Goal: Task Accomplishment & Management: Manage account settings

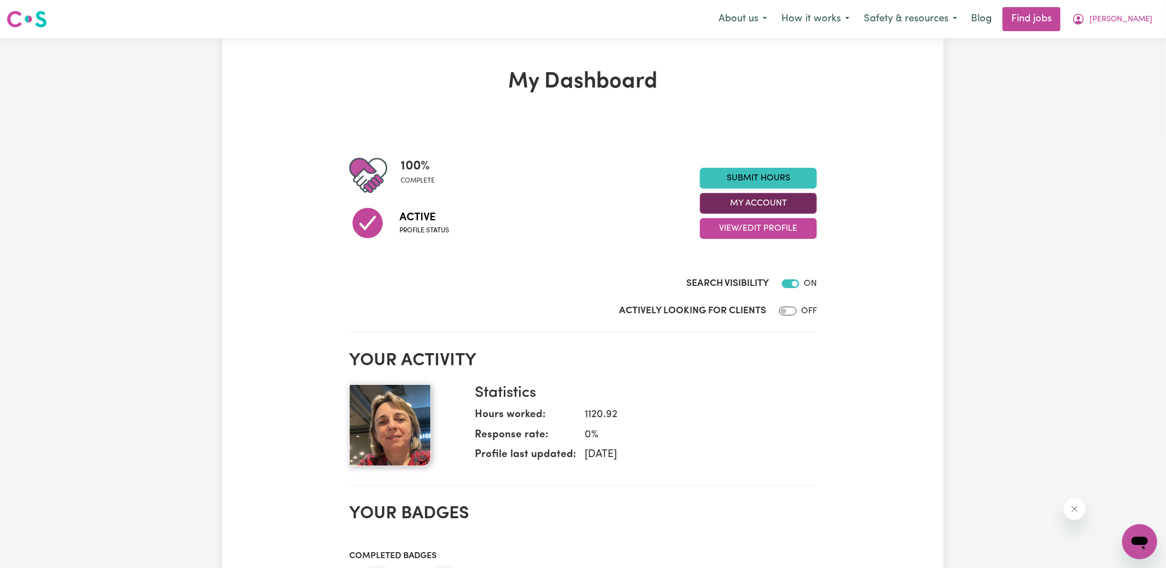
click at [722, 205] on button "My Account" at bounding box center [758, 203] width 117 height 21
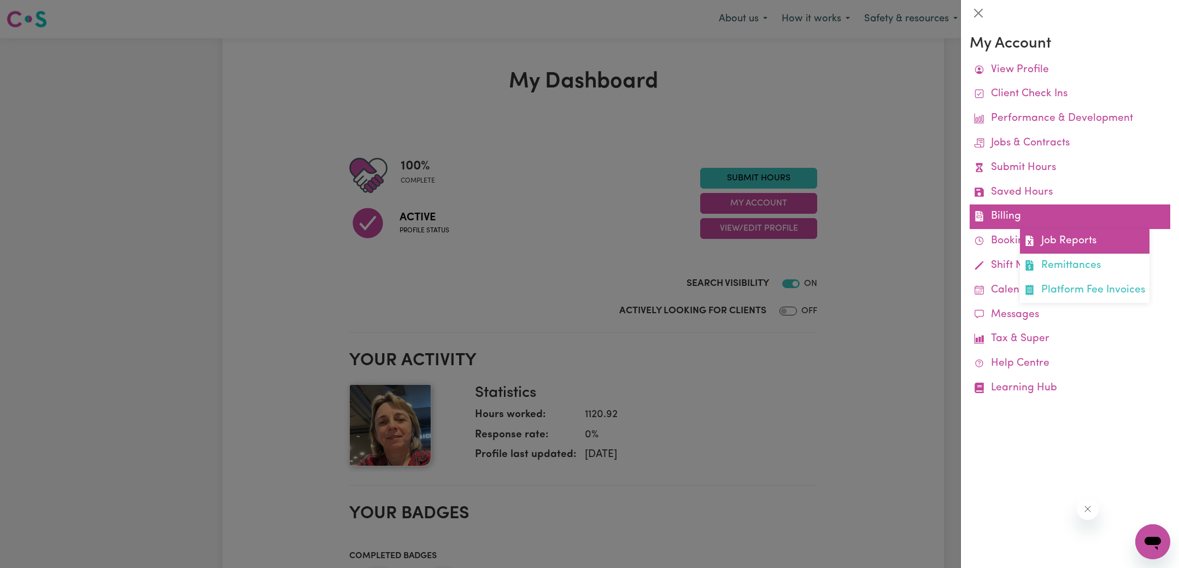
click at [1036, 235] on link "Job Reports" at bounding box center [1085, 241] width 130 height 25
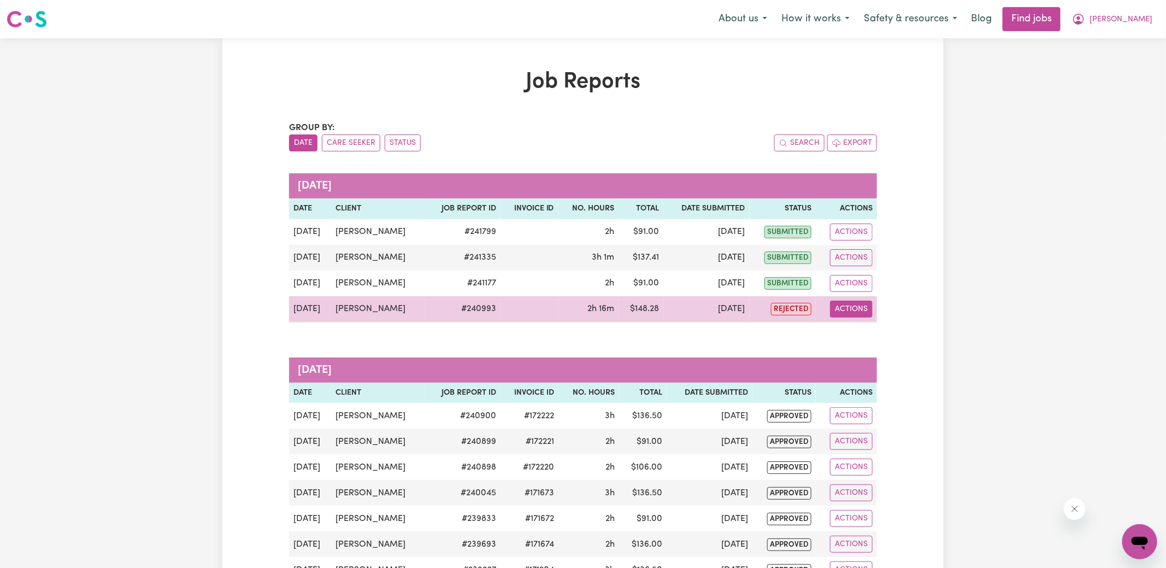
click at [855, 310] on button "Actions" at bounding box center [851, 309] width 43 height 17
click at [880, 338] on link "View Job Report" at bounding box center [876, 334] width 93 height 22
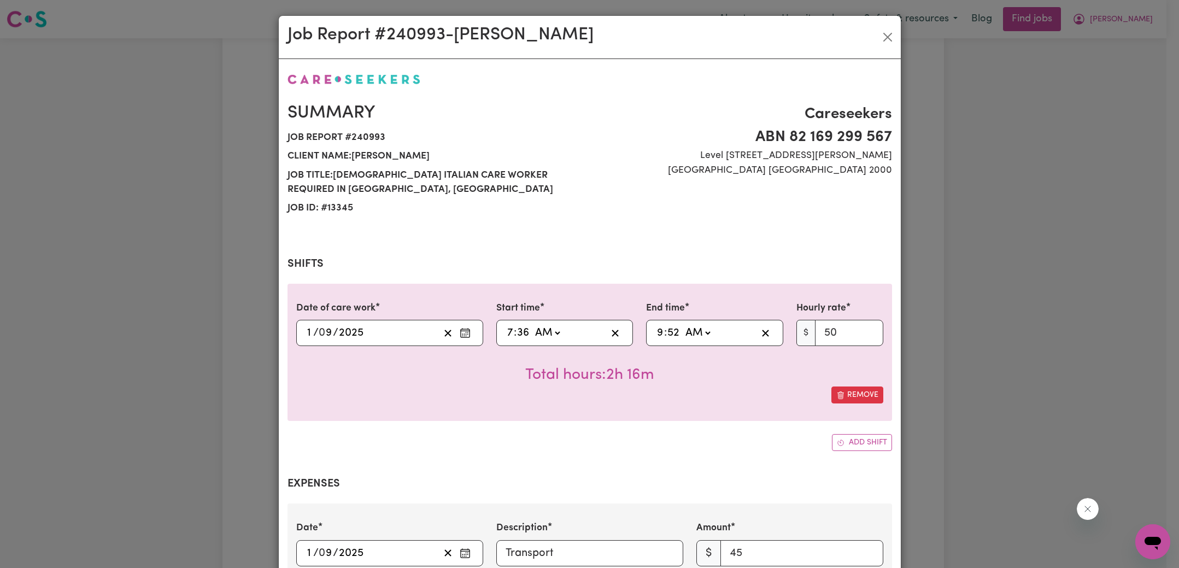
select select "50-Weekday"
click at [516, 333] on input "36" at bounding box center [522, 333] width 13 height 16
type input "07:03"
type input "3"
type input "07:30"
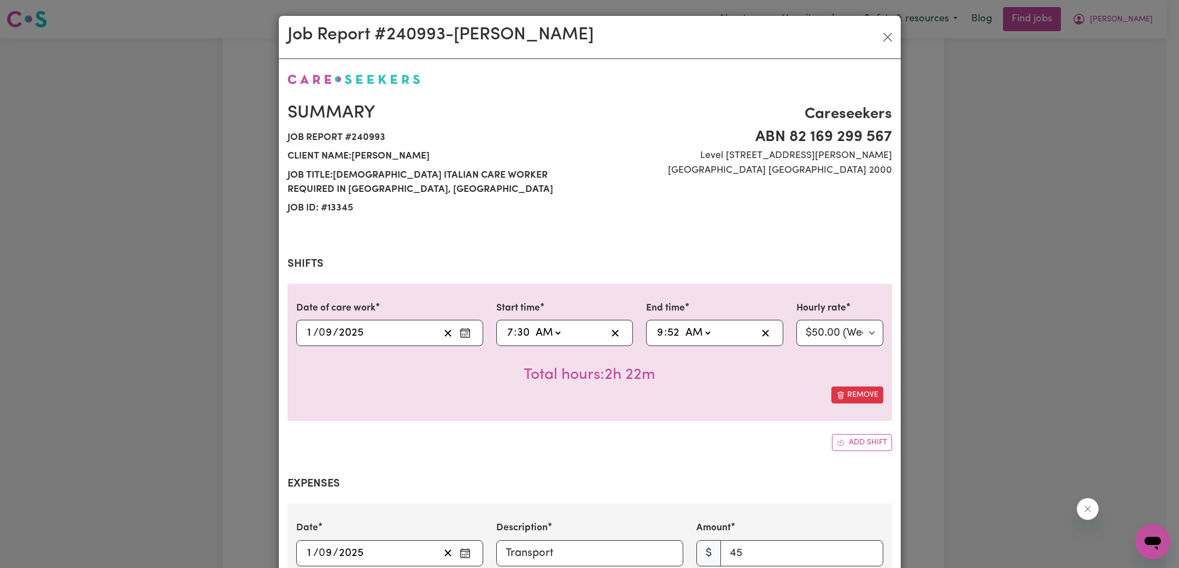
type input "30"
click at [667, 328] on input "52" at bounding box center [673, 333] width 13 height 16
type input "09:03"
type input "3"
type input "09:30"
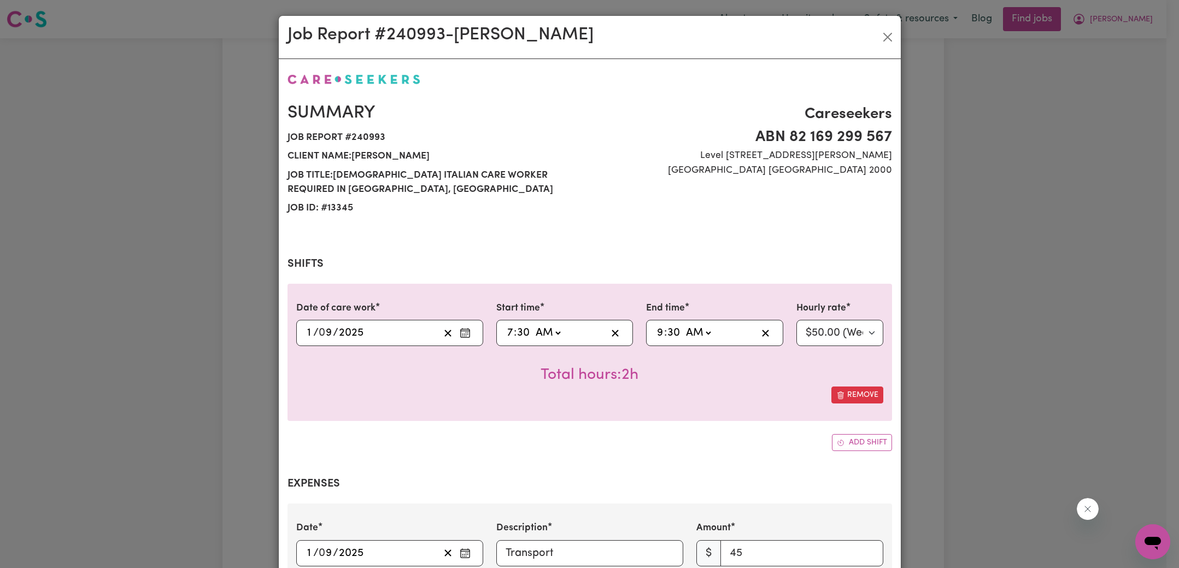
type input "30"
click at [627, 443] on div "Add shift" at bounding box center [589, 442] width 604 height 17
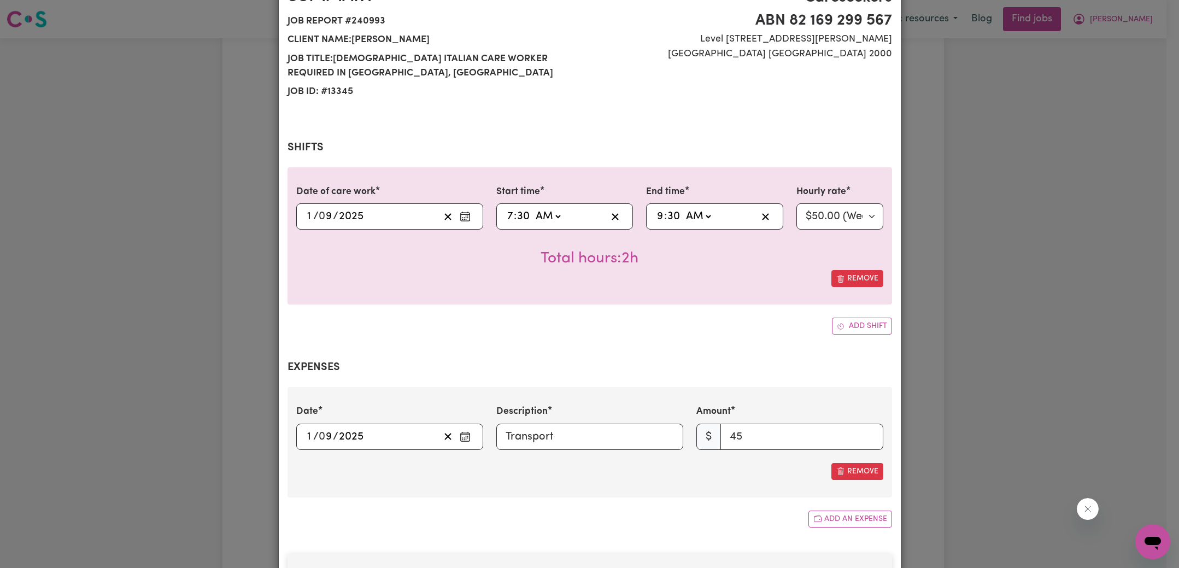
scroll to position [337, 0]
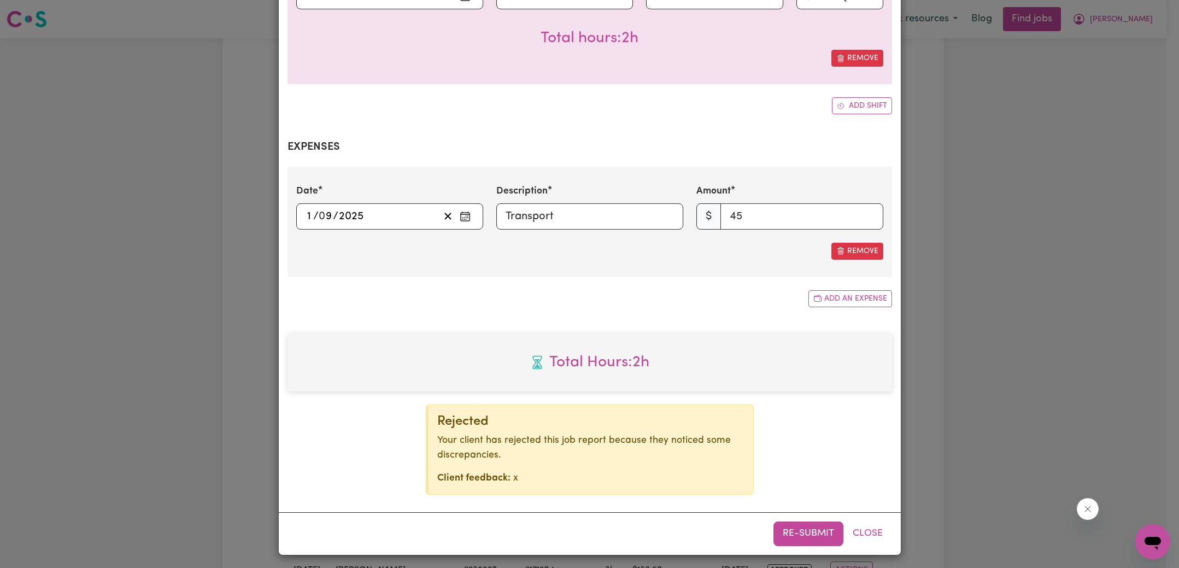
click at [800, 532] on button "Re-submit" at bounding box center [808, 533] width 70 height 24
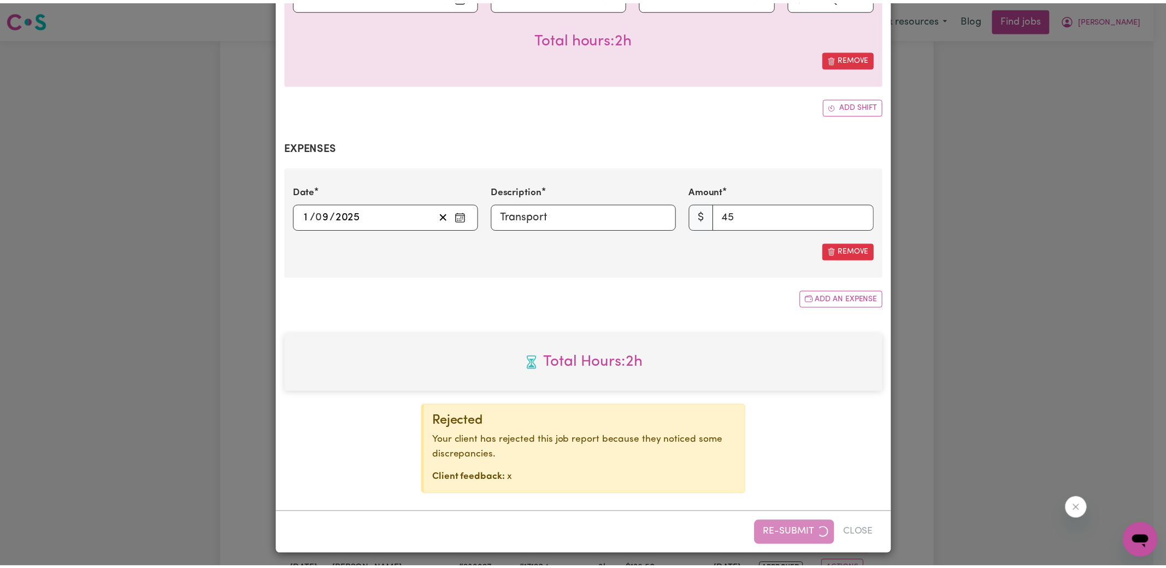
scroll to position [325, 0]
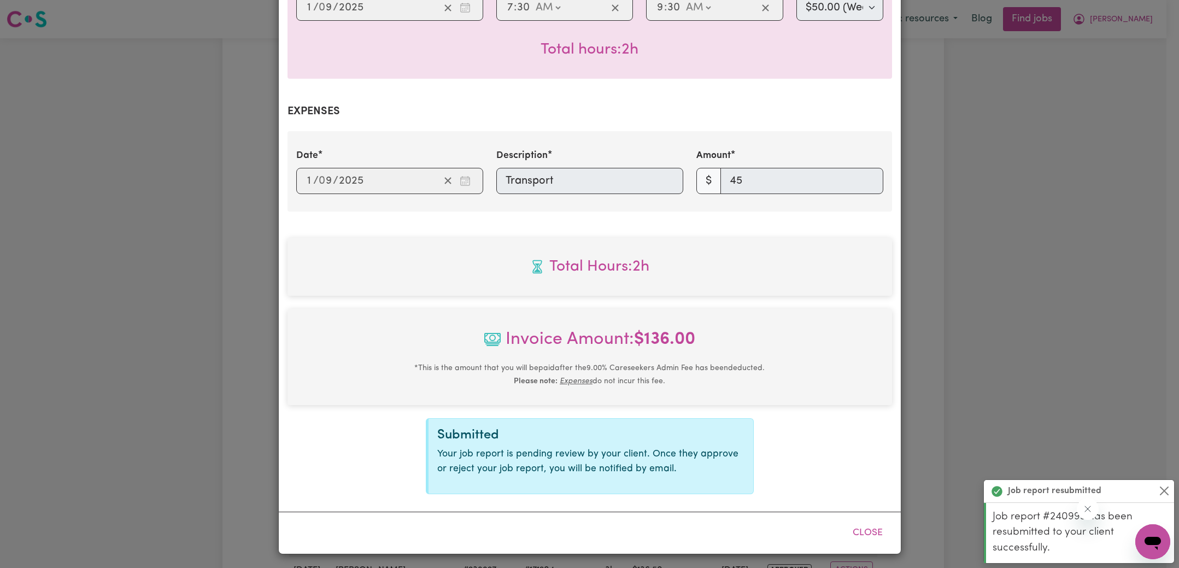
click at [959, 244] on div "Job Report # 240993 - [GEOGRAPHIC_DATA][PERSON_NAME] Summary Job report # 24099…" at bounding box center [589, 284] width 1179 height 568
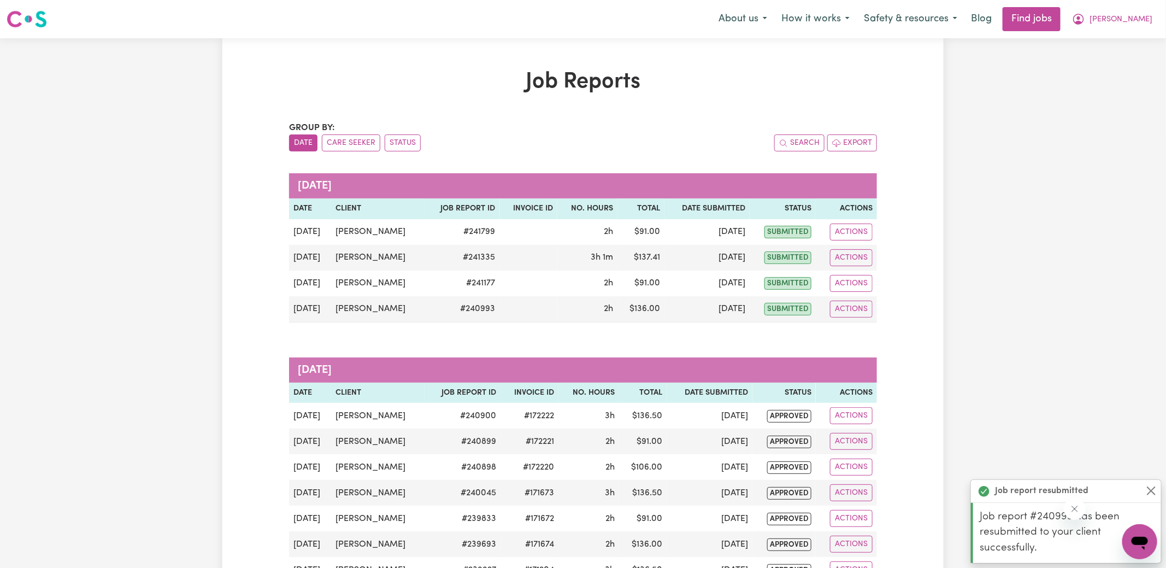
click at [1134, 19] on span "[PERSON_NAME]" at bounding box center [1121, 20] width 63 height 12
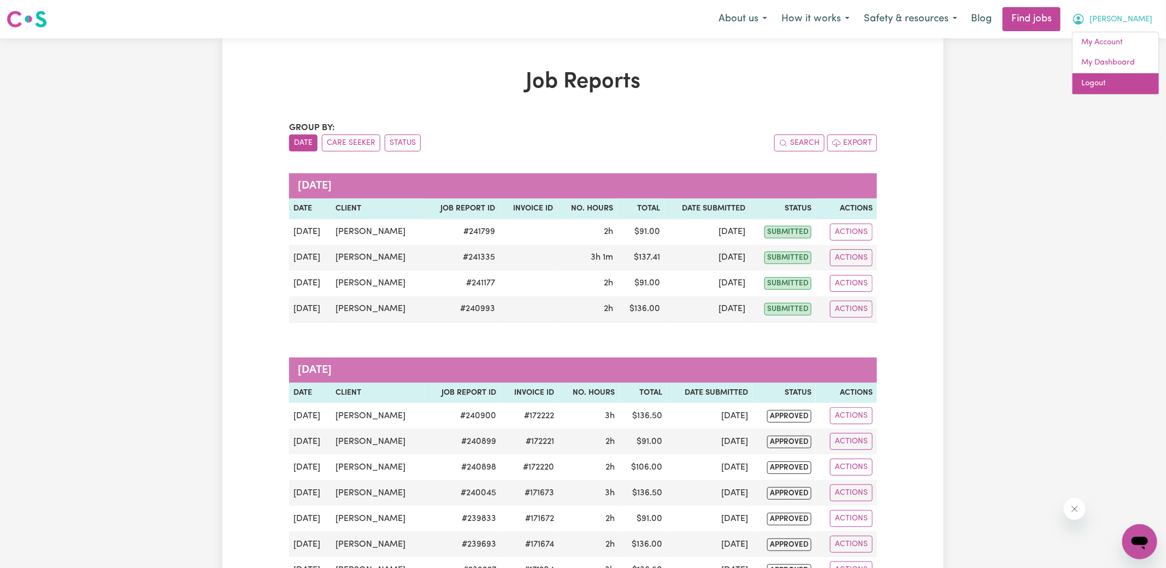
click at [1111, 79] on link "Logout" at bounding box center [1116, 83] width 86 height 21
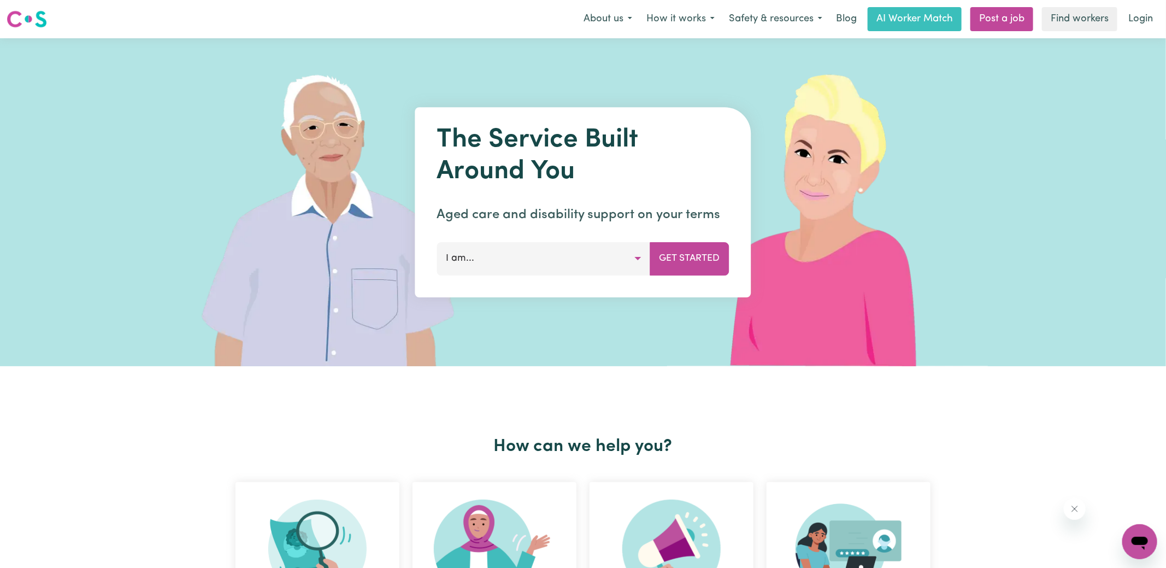
click at [1154, 25] on link "Login" at bounding box center [1141, 19] width 38 height 24
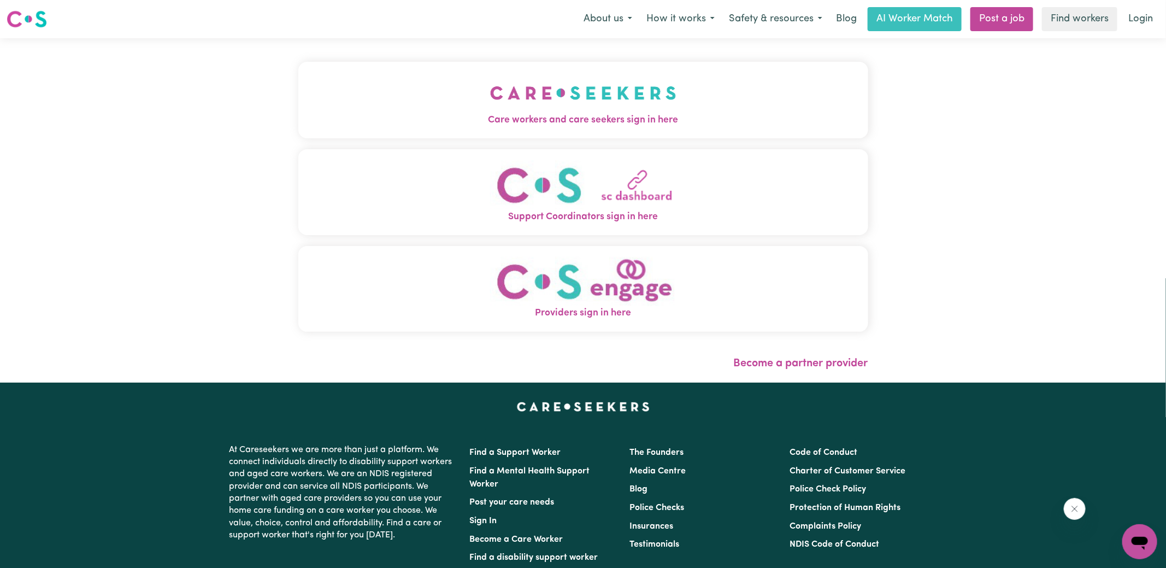
click at [397, 90] on button "Care workers and care seekers sign in here" at bounding box center [583, 100] width 570 height 77
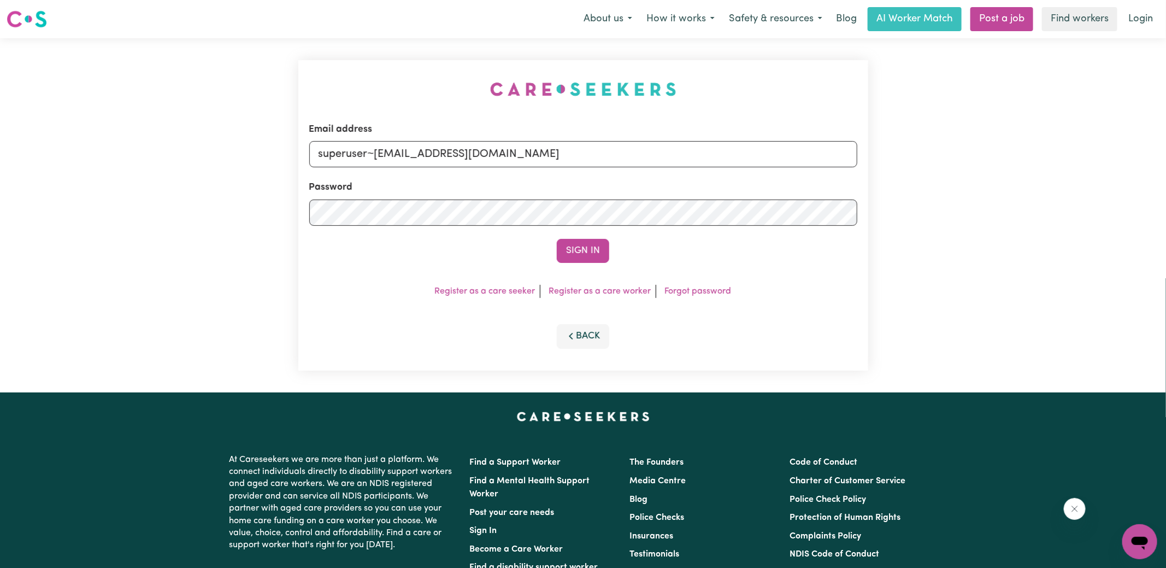
drag, startPoint x: 401, startPoint y: 98, endPoint x: 412, endPoint y: 179, distance: 81.6
click at [401, 98] on div "Email address superuser~[EMAIL_ADDRESS][DOMAIN_NAME] Password Sign In Register …" at bounding box center [583, 215] width 583 height 354
drag, startPoint x: 376, startPoint y: 155, endPoint x: 1082, endPoint y: 178, distance: 706.0
click at [1082, 178] on div "Email address superuser~[EMAIL_ADDRESS][DOMAIN_NAME] Password Sign In Register …" at bounding box center [583, 215] width 1166 height 354
type input "[EMAIL_ADDRESS][DOMAIN_NAME]"
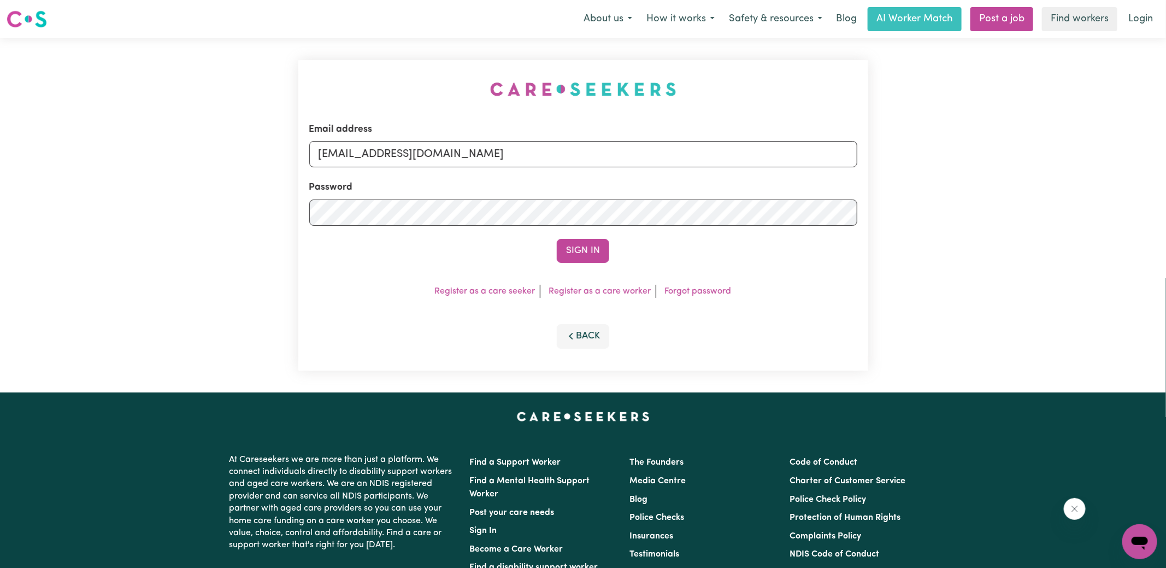
click at [557, 239] on button "Sign In" at bounding box center [583, 251] width 52 height 24
